Goal: Task Accomplishment & Management: Use online tool/utility

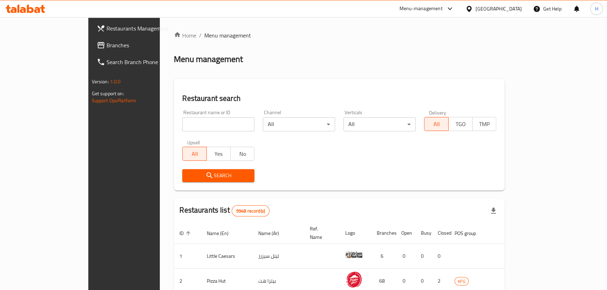
click at [186, 117] on input "search" at bounding box center [218, 124] width 72 height 14
paste input "14117"
type input "14117"
click at [201, 183] on div "Search" at bounding box center [218, 175] width 81 height 21
click at [201, 180] on button "Search" at bounding box center [218, 175] width 72 height 13
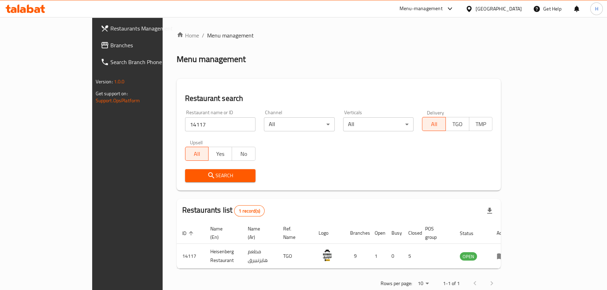
scroll to position [8, 0]
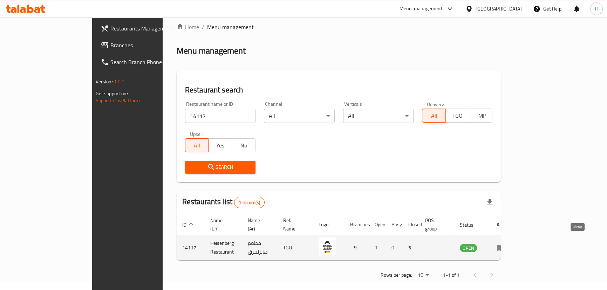
click at [503, 247] on icon "enhanced table" at bounding box center [502, 248] width 2 height 3
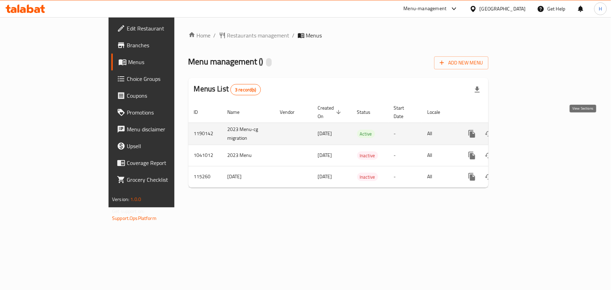
click at [526, 131] on icon "enhanced table" at bounding box center [522, 134] width 6 height 6
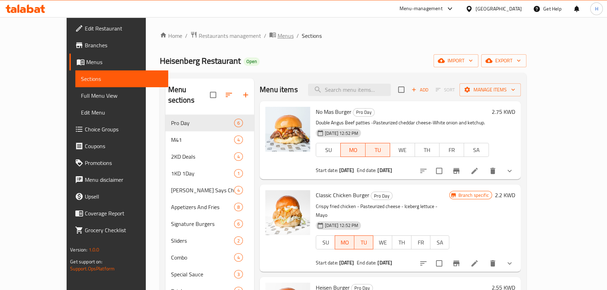
click at [277, 32] on span "Menus" at bounding box center [285, 36] width 16 height 8
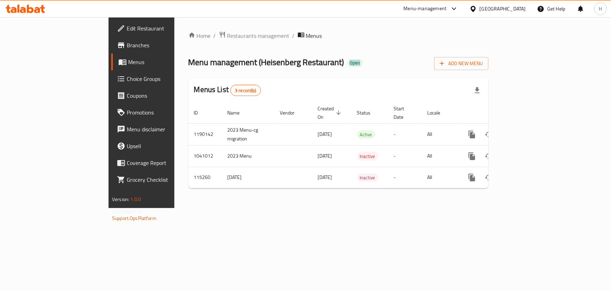
drag, startPoint x: 276, startPoint y: 64, endPoint x: 310, endPoint y: 52, distance: 36.4
click at [307, 54] on div "Menu management ( Heisenberg Restaurant ) Open Add New Menu" at bounding box center [338, 62] width 300 height 16
click at [322, 44] on div "Home / Restaurants management / Menus Menu management ( Heisenberg Restaurant )…" at bounding box center [338, 112] width 300 height 163
